Goal: Task Accomplishment & Management: Use online tool/utility

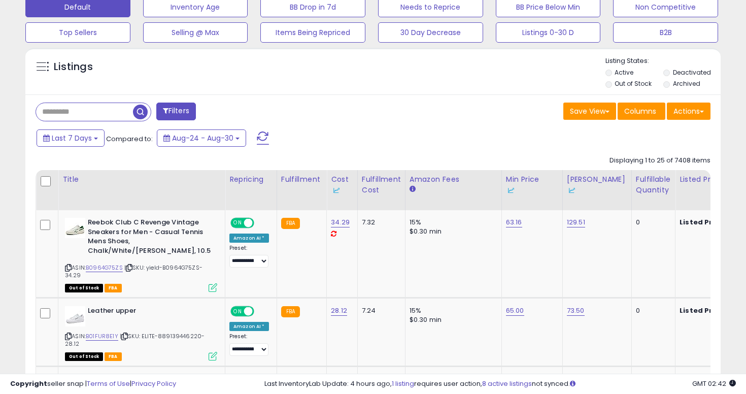
scroll to position [321, 0]
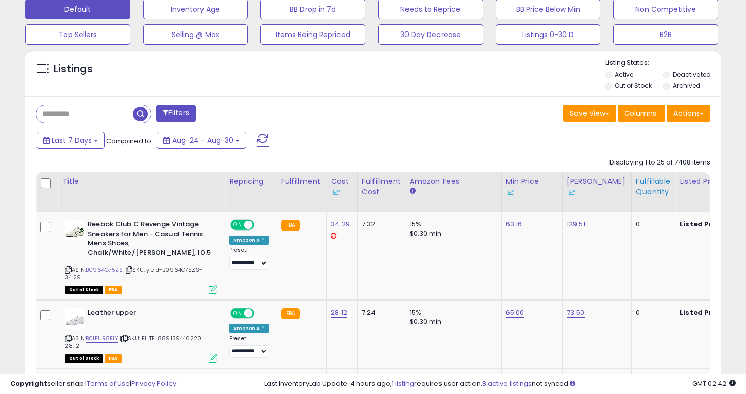
click at [655, 195] on div "Fulfillable Quantity" at bounding box center [653, 186] width 35 height 21
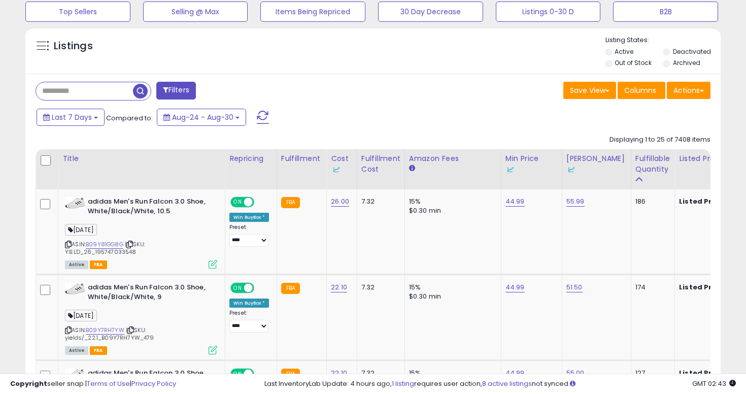
scroll to position [222, 0]
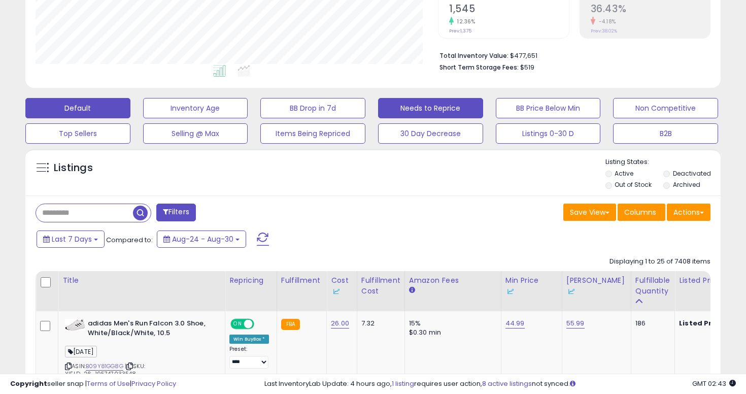
click at [422, 114] on button "Needs to Reprice" at bounding box center [430, 108] width 105 height 20
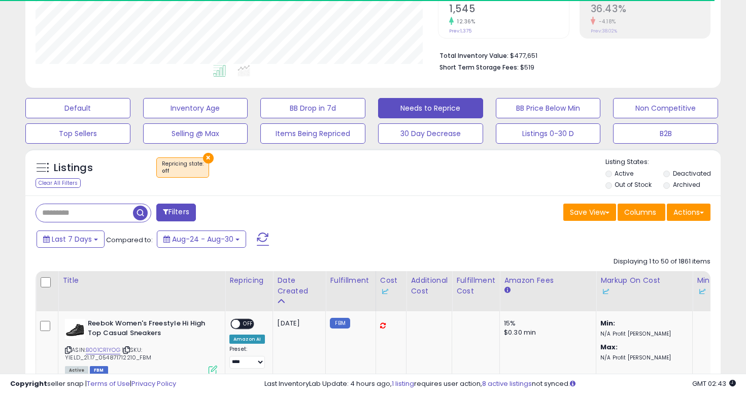
select select "**"
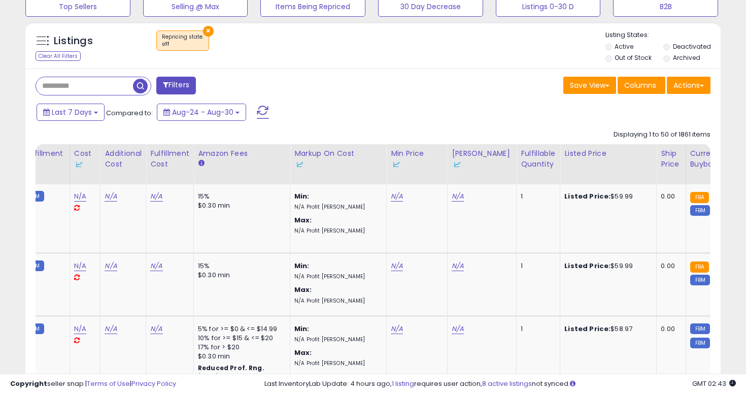
scroll to position [0, 0]
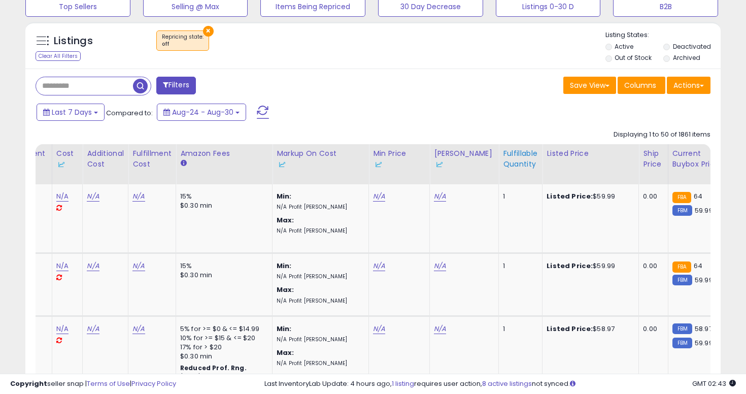
click at [503, 167] on div "Fulfillable Quantity" at bounding box center [520, 158] width 35 height 21
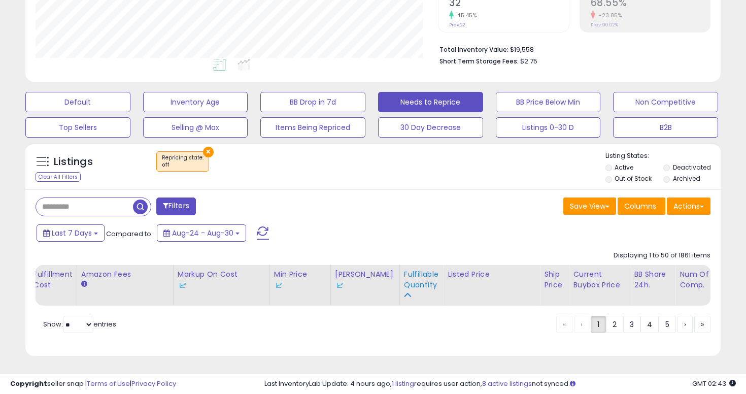
scroll to position [0, 263]
